Goal: Task Accomplishment & Management: Manage account settings

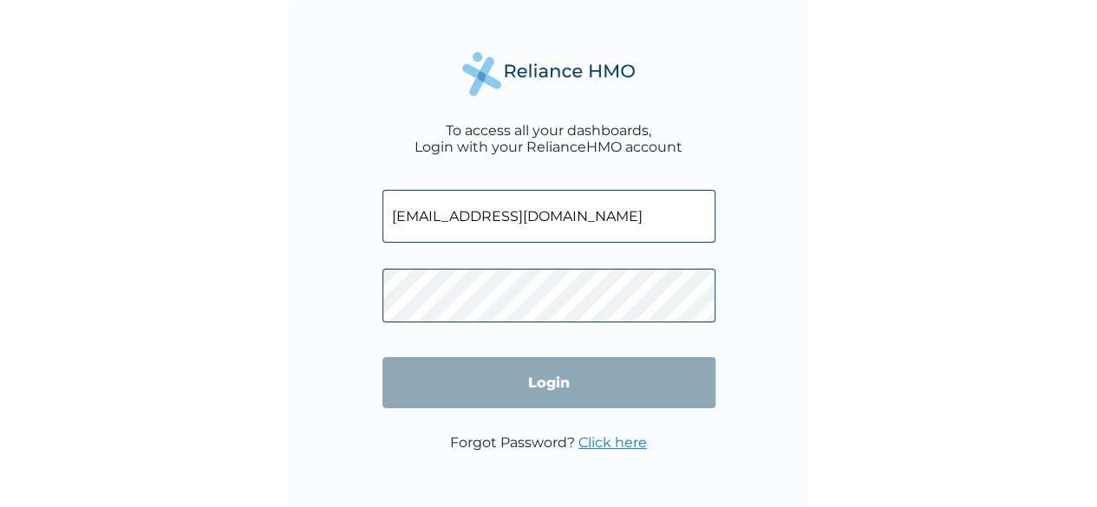
click at [557, 223] on input "[EMAIL_ADDRESS][DOMAIN_NAME]" at bounding box center [548, 216] width 333 height 53
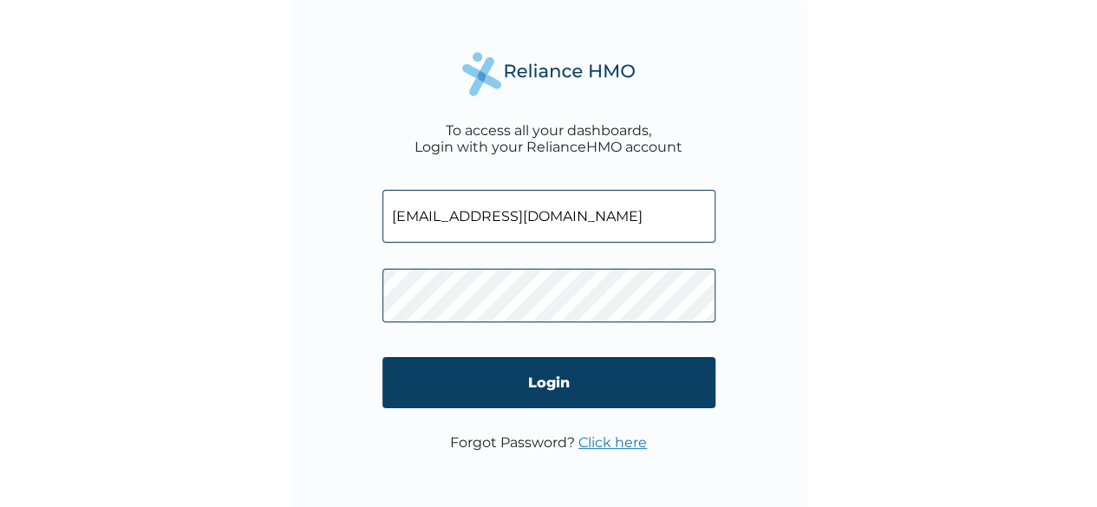
drag, startPoint x: 587, startPoint y: 218, endPoint x: 0, endPoint y: 199, distance: 587.4
click at [0, 201] on div "To access all your dashboards, Login with your RelianceHMO account [EMAIL_ADDRE…" at bounding box center [548, 253] width 1097 height 507
type input "t"
type input "[EMAIL_ADDRESS][DOMAIN_NAME]"
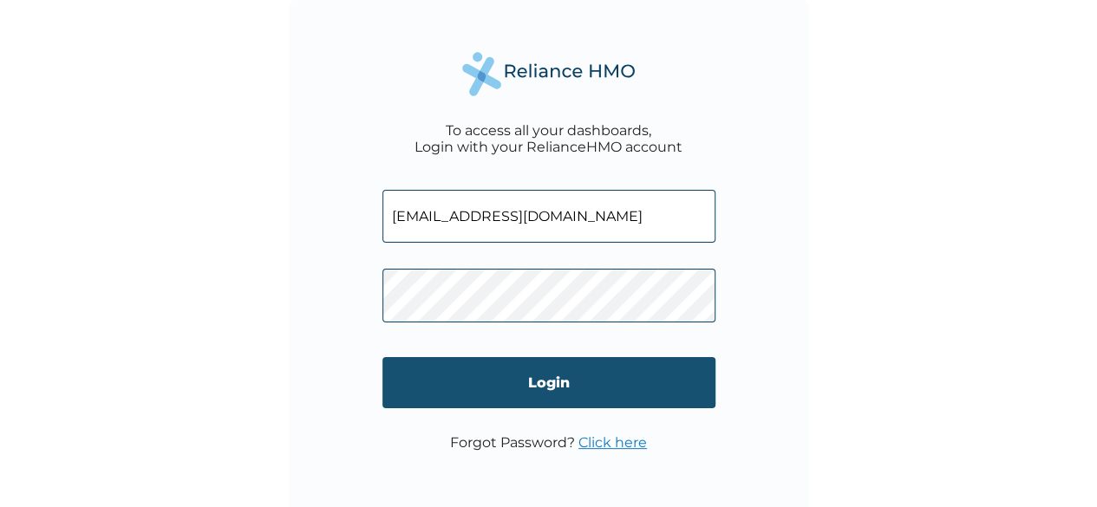
click at [566, 386] on input "Login" at bounding box center [548, 382] width 333 height 51
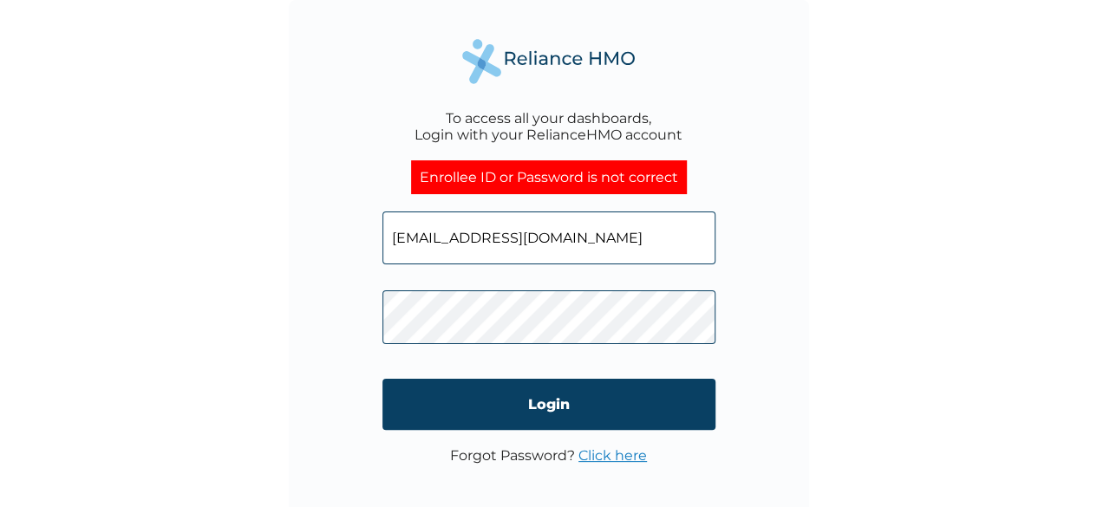
click at [69, 326] on div "To access all your dashboards, Login with your RelianceHMO account Enrollee ID …" at bounding box center [548, 253] width 1097 height 507
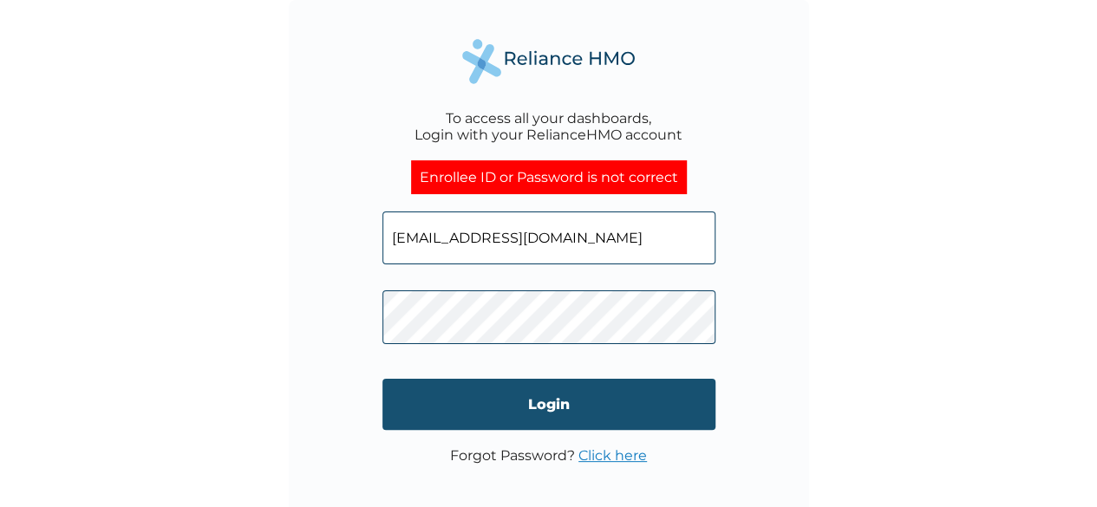
click at [566, 412] on input "Login" at bounding box center [548, 404] width 333 height 51
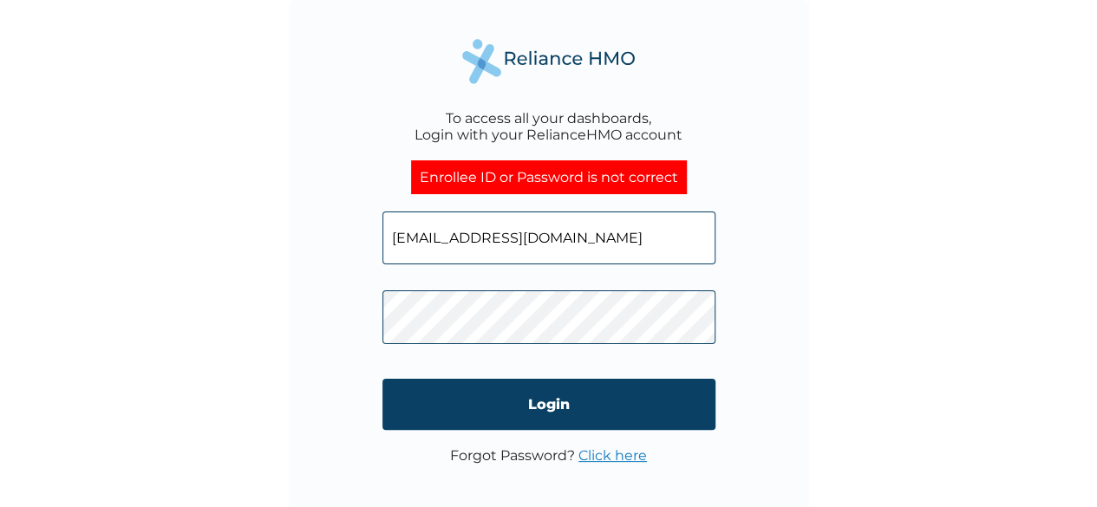
click at [615, 238] on input "[EMAIL_ADDRESS][DOMAIN_NAME]" at bounding box center [548, 238] width 333 height 53
type input "[EMAIL_ADDRESS][DOMAIN_NAME]"
click at [557, 403] on input "Login" at bounding box center [548, 404] width 333 height 51
click at [598, 242] on input "[EMAIL_ADDRESS][DOMAIN_NAME]" at bounding box center [548, 238] width 333 height 53
drag, startPoint x: 598, startPoint y: 237, endPoint x: 10, endPoint y: 227, distance: 588.1
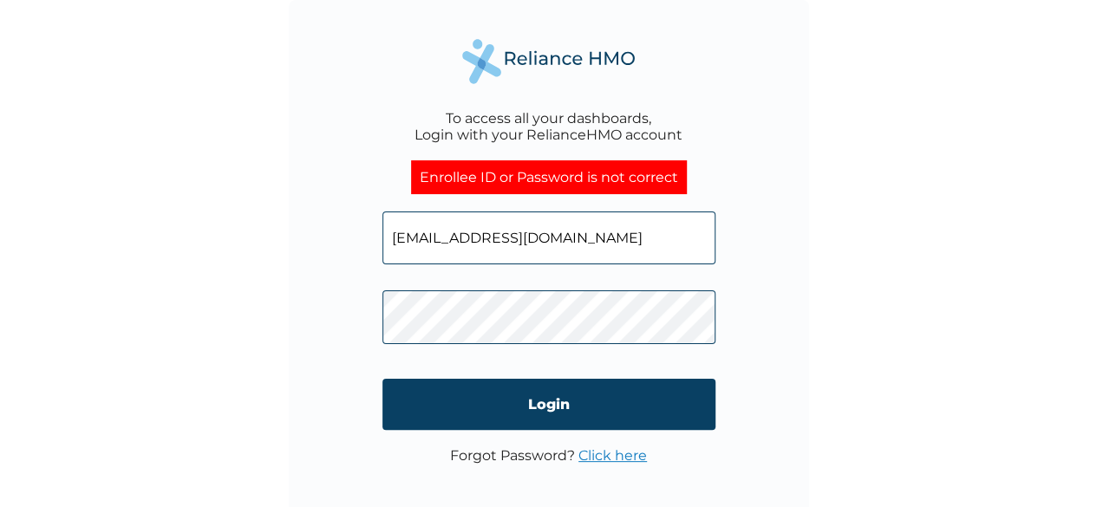
click at [88, 238] on div "To access all your dashboards, Login with your RelianceHMO account Enrollee ID …" at bounding box center [548, 253] width 1097 height 507
type input "[EMAIL_ADDRESS][DOMAIN_NAME]"
click at [168, 329] on div "To access all your dashboards, Login with your RelianceHMO account Enrollee ID …" at bounding box center [548, 253] width 1097 height 507
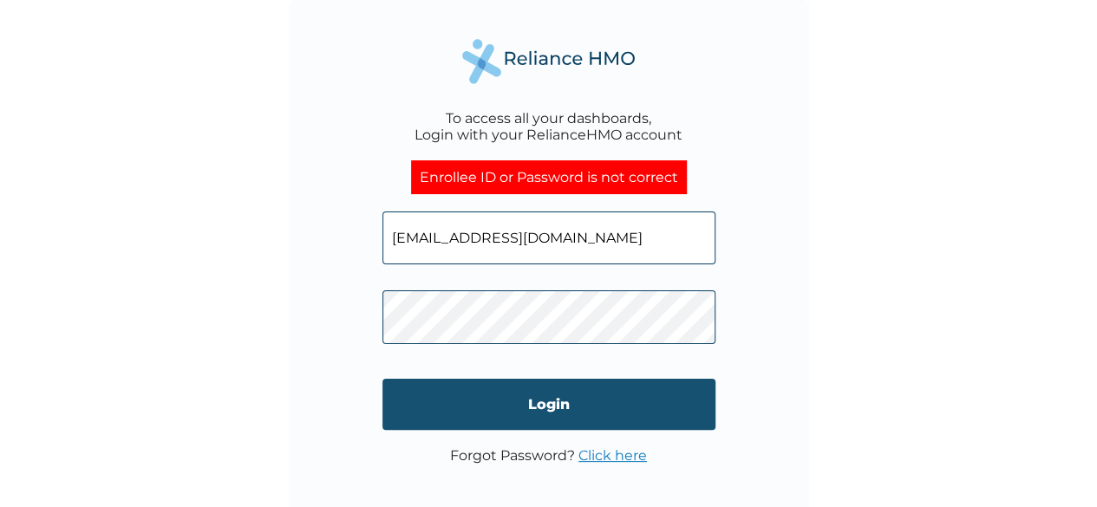
click at [527, 403] on input "Login" at bounding box center [548, 404] width 333 height 51
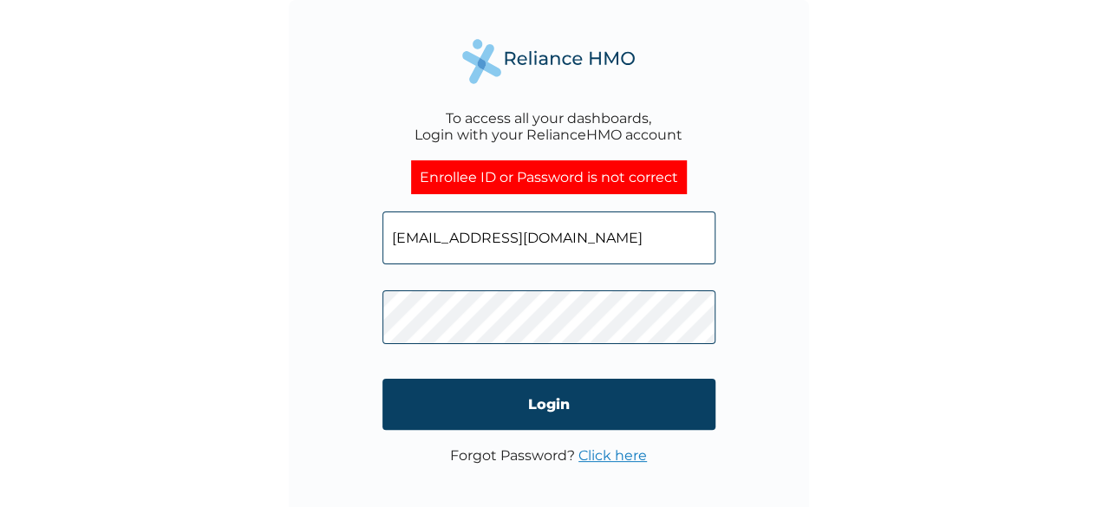
click at [600, 401] on input "Login" at bounding box center [548, 404] width 333 height 51
click at [604, 454] on link "Click here" at bounding box center [612, 456] width 69 height 16
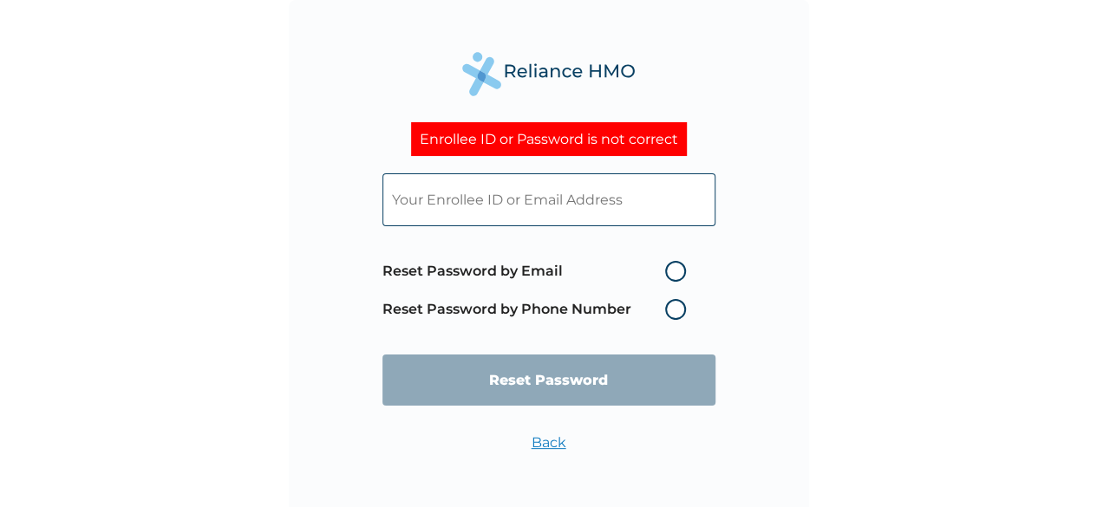
click at [676, 270] on label "Reset Password by Email" at bounding box center [538, 271] width 312 height 21
click at [669, 270] on input "Reset Password by Email" at bounding box center [655, 272] width 28 height 28
radio input "true"
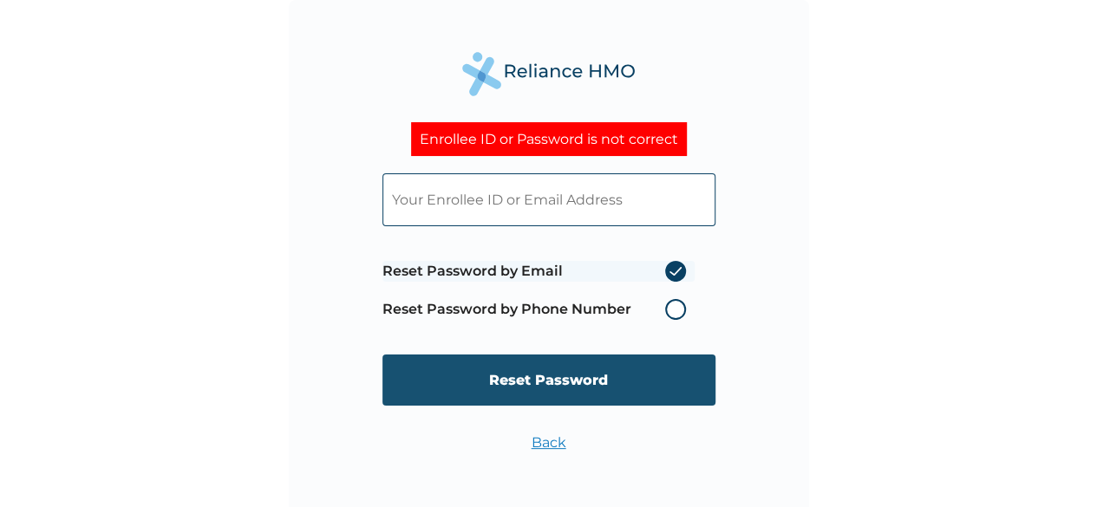
click at [583, 377] on input "Reset Password" at bounding box center [548, 380] width 333 height 51
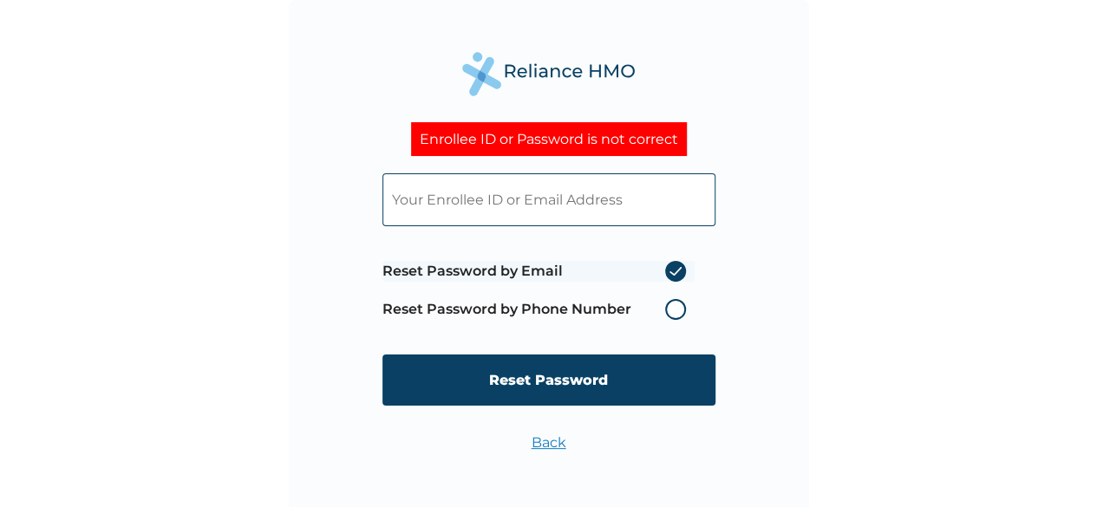
click at [533, 213] on input "text" at bounding box center [548, 199] width 333 height 53
click at [533, 202] on input "text" at bounding box center [548, 199] width 333 height 53
type input "T"
type input "o"
click at [730, 436] on div "Enrollee ID or Password is not correct o Reset Password by Email Reset Password…" at bounding box center [549, 260] width 520 height 520
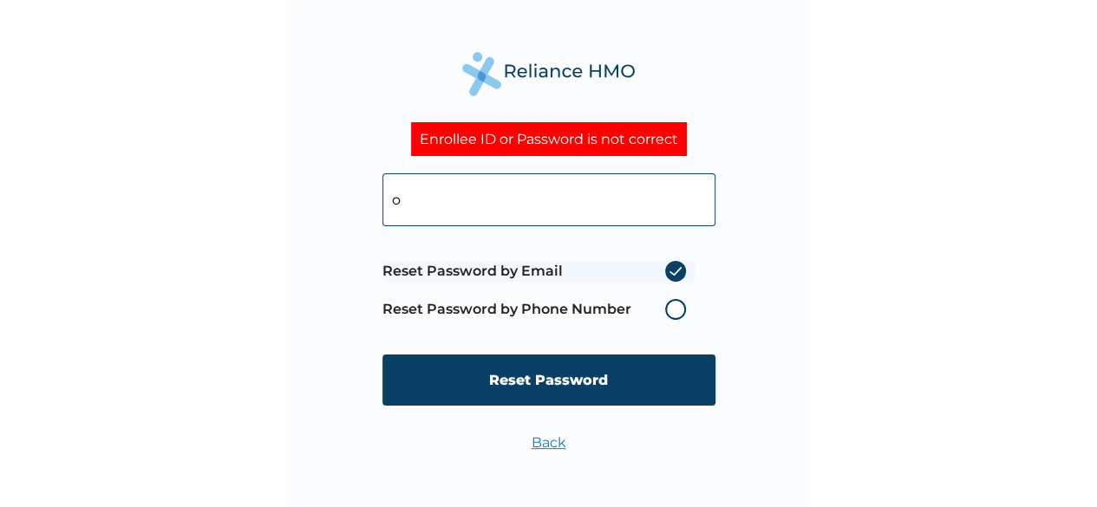
click at [402, 199] on input "o" at bounding box center [548, 199] width 333 height 53
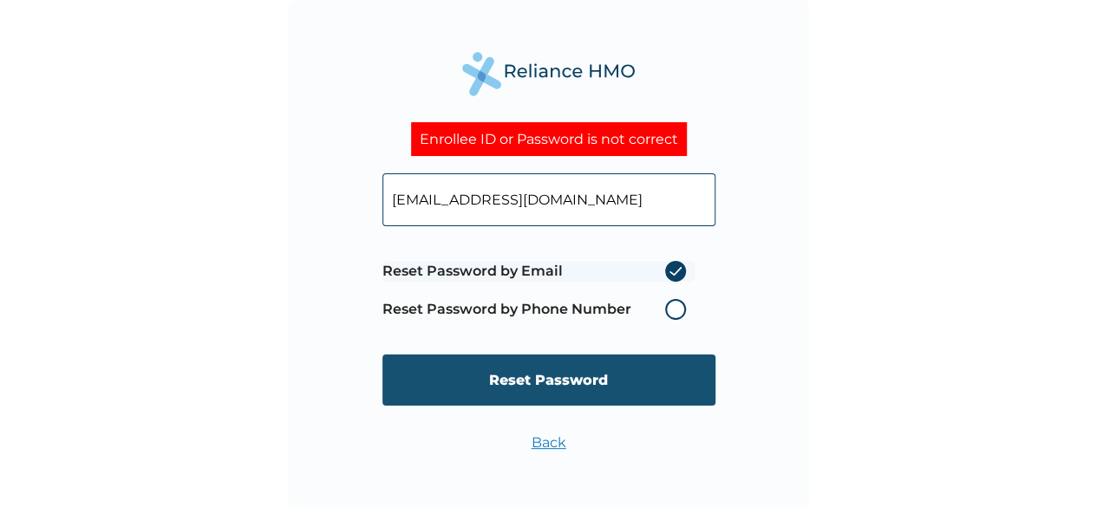
type input "[EMAIL_ADDRESS][DOMAIN_NAME]"
click at [553, 379] on input "Reset Password" at bounding box center [548, 380] width 333 height 51
